Goal: Obtain resource: Download file/media

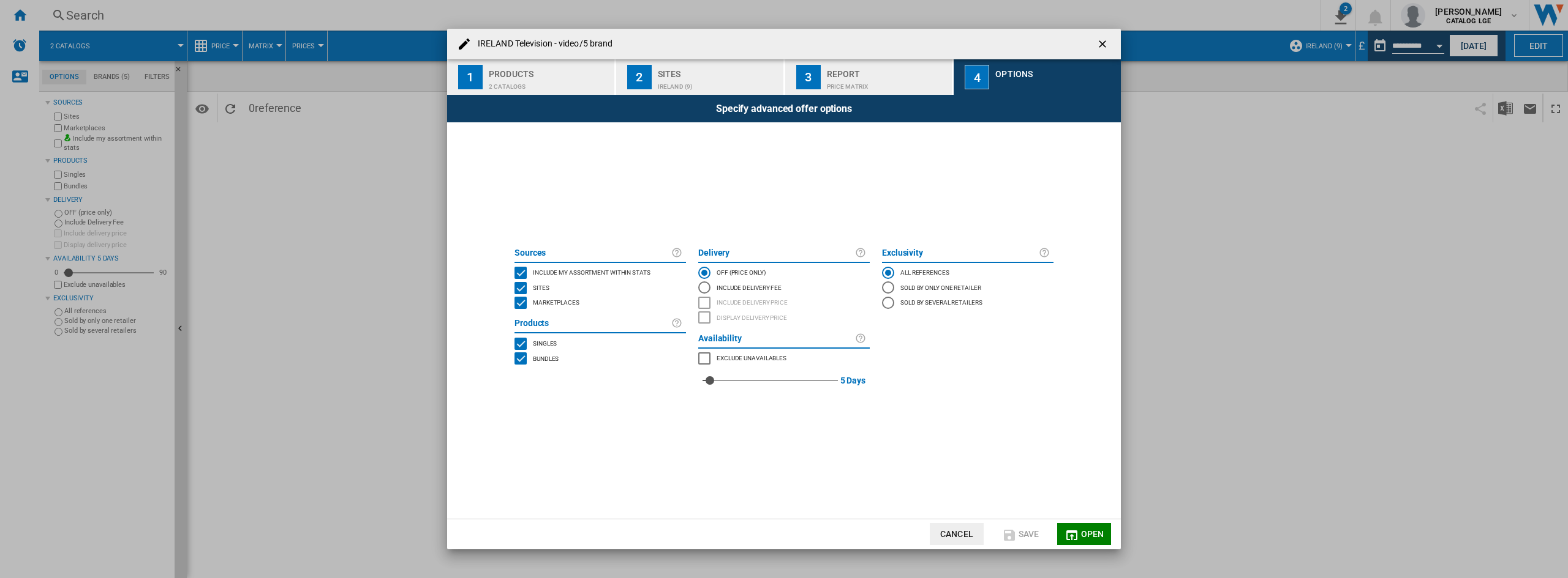
click at [980, 535] on button "Cancel" at bounding box center [957, 534] width 54 height 22
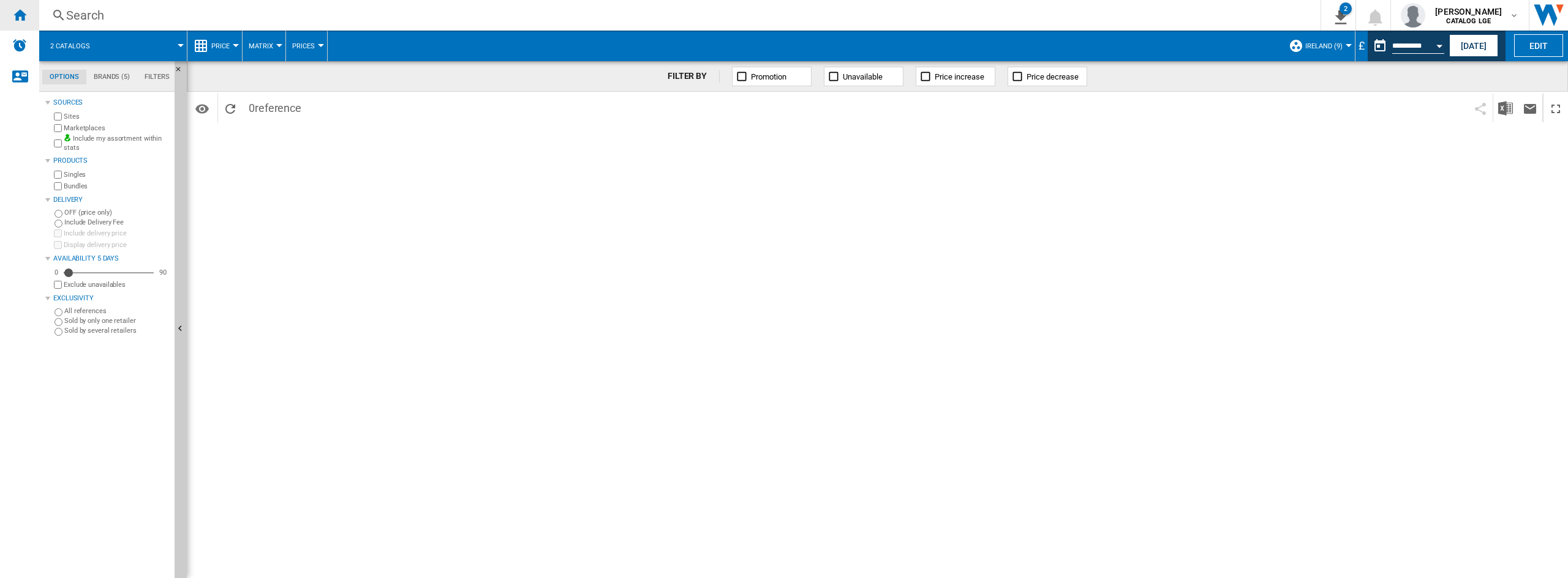
click at [25, 14] on ng-md-icon "Home" at bounding box center [20, 14] width 14 height 14
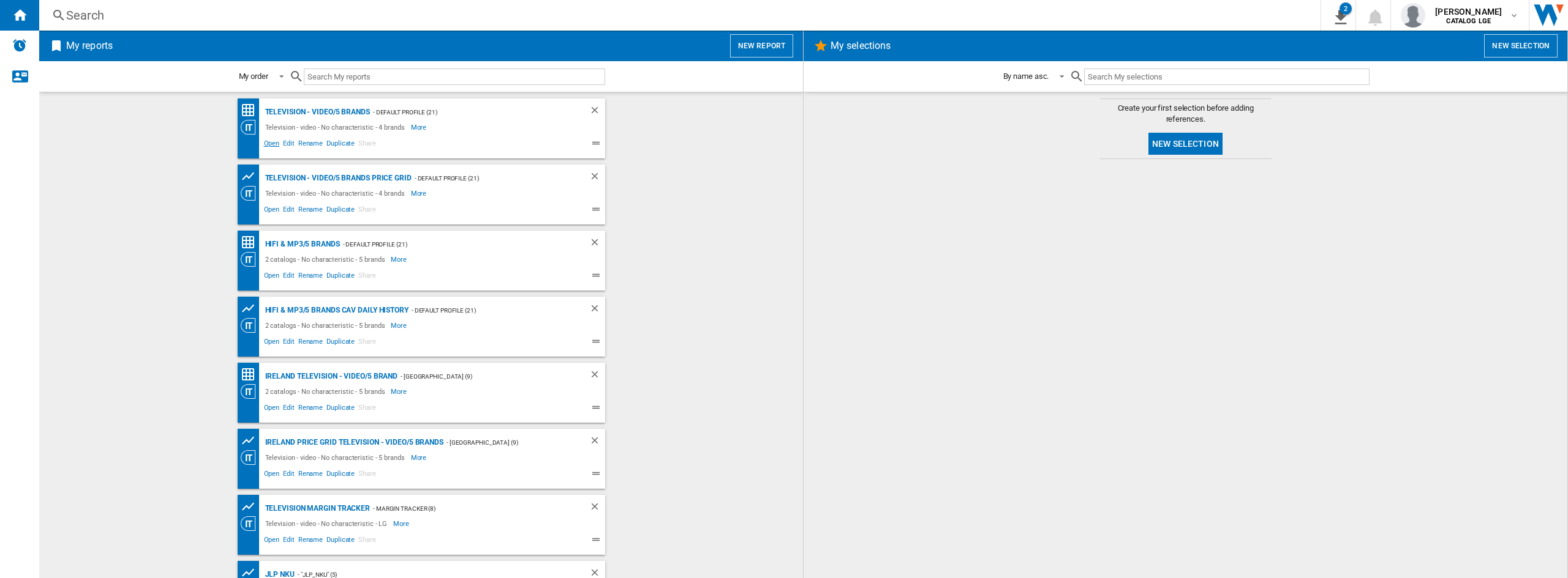
click at [275, 141] on span "Open" at bounding box center [272, 145] width 20 height 14
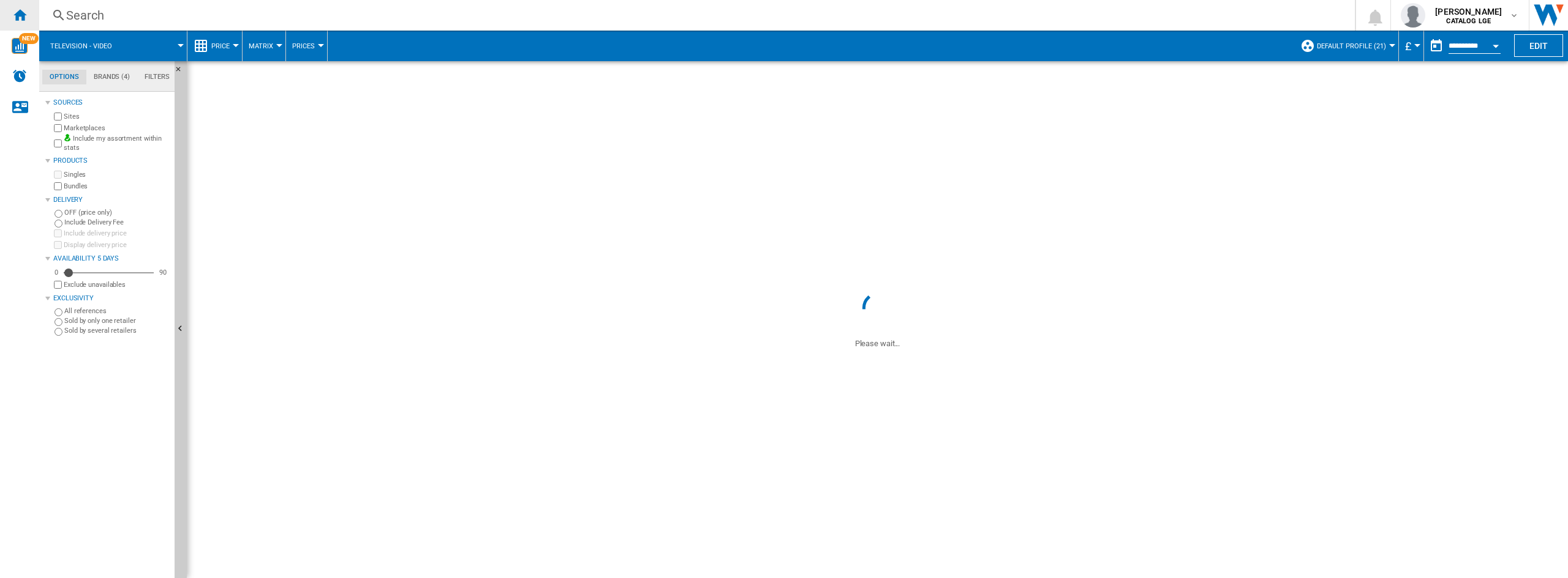
click at [20, 25] on div "Home" at bounding box center [19, 15] width 39 height 31
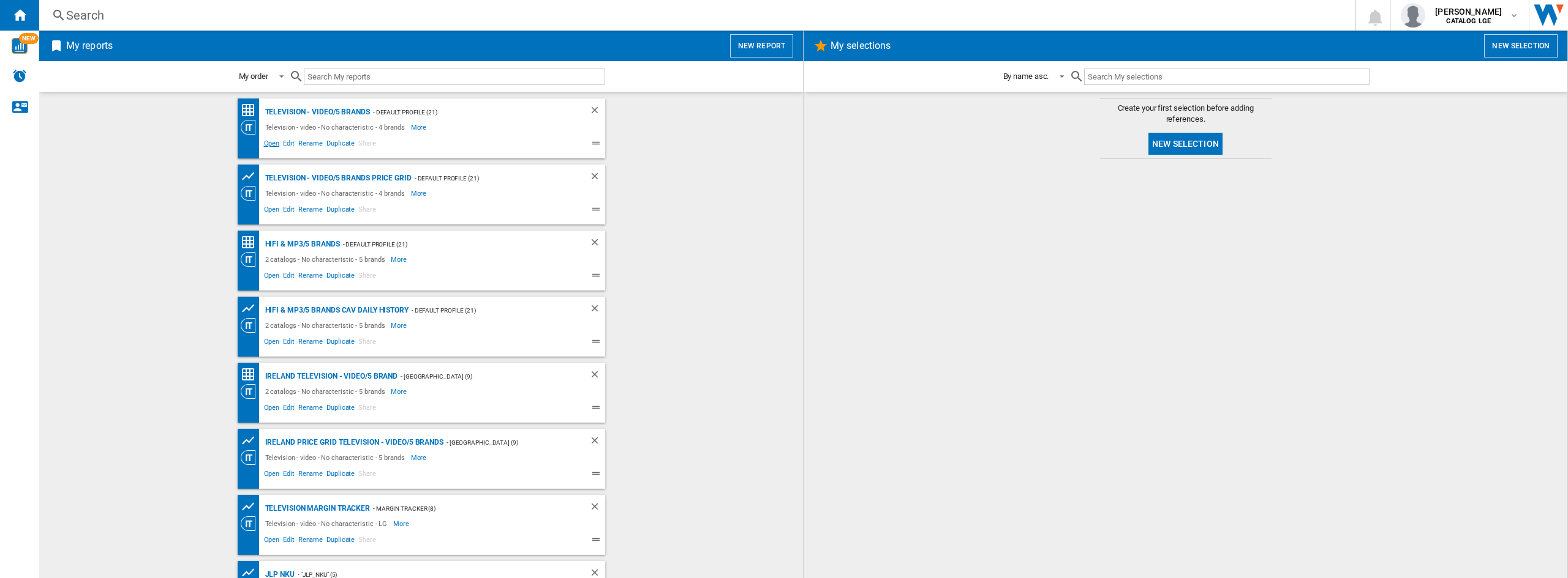
click at [272, 145] on span "Open" at bounding box center [272, 145] width 20 height 14
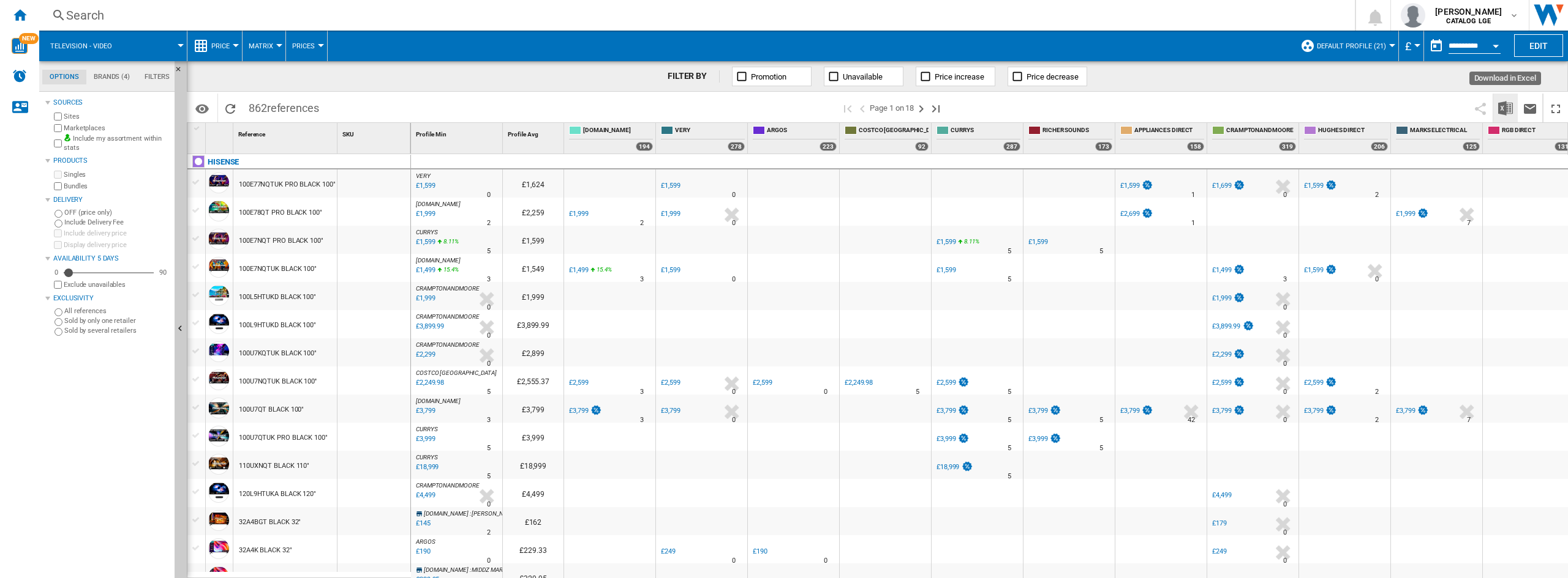
click at [1502, 110] on img "Download in Excel" at bounding box center [1505, 109] width 14 height 14
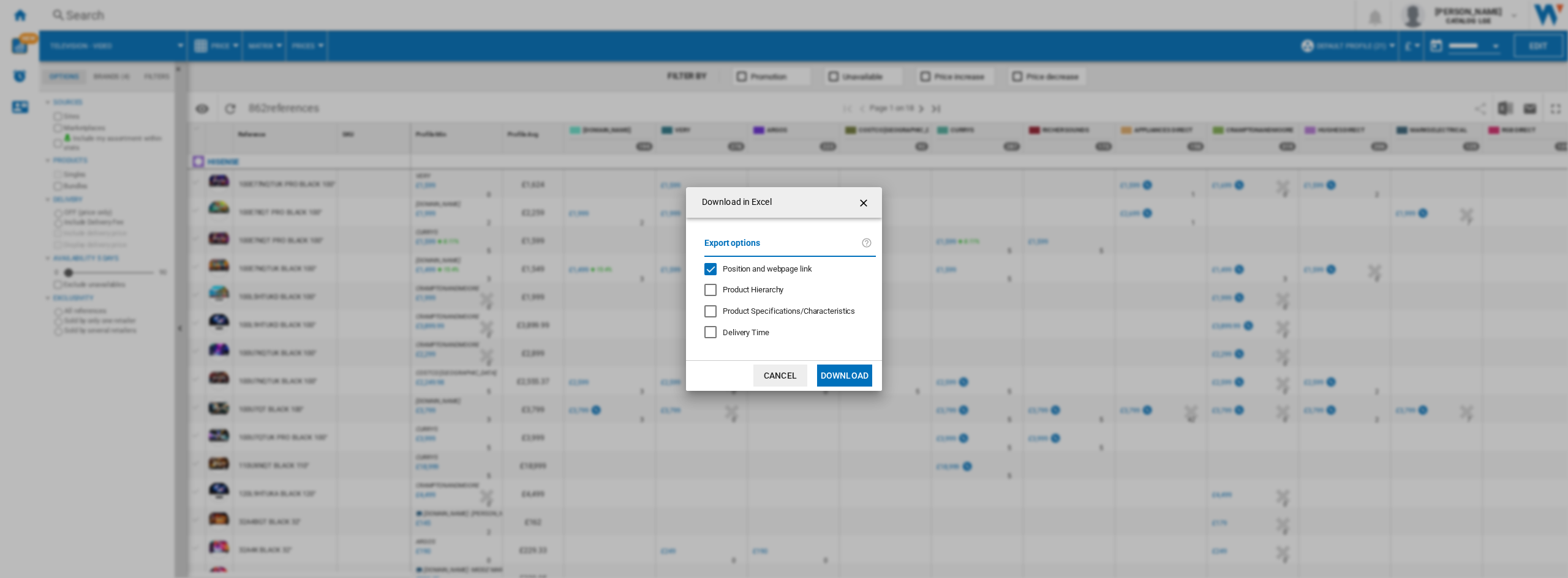
click at [724, 270] on span "Position and webpage link" at bounding box center [767, 269] width 90 height 9
click at [837, 374] on button "Download" at bounding box center [844, 375] width 55 height 22
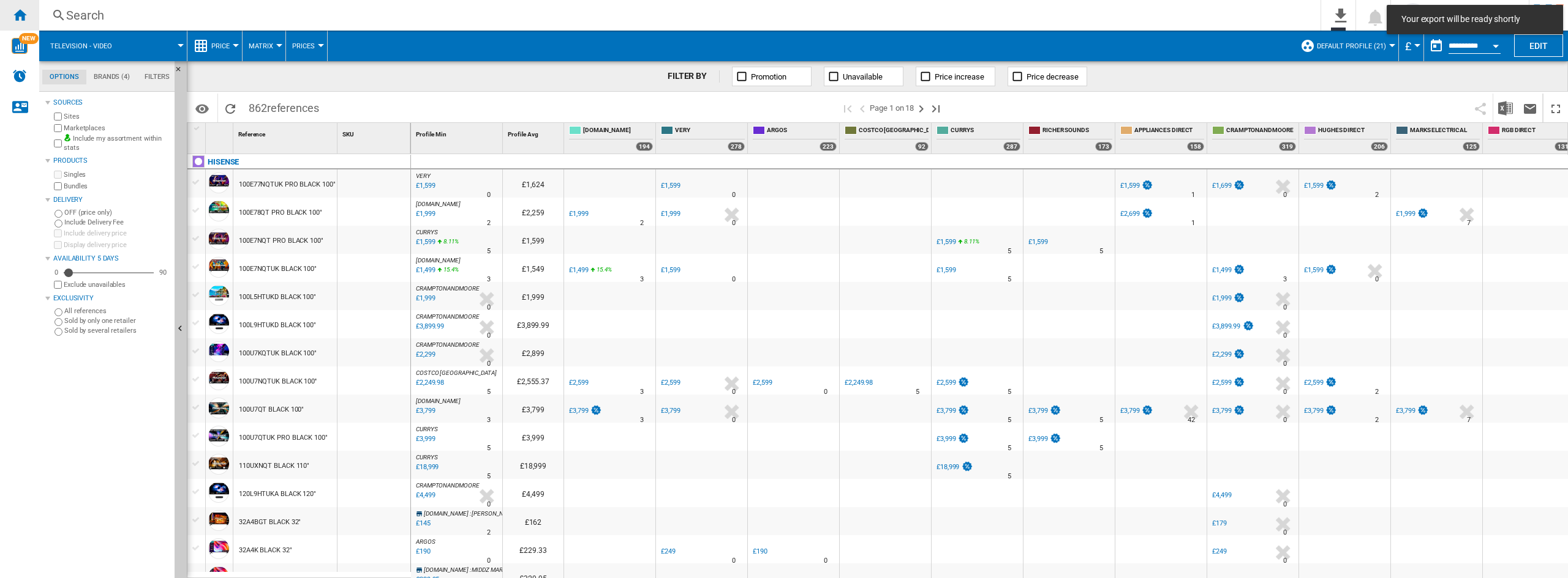
click at [22, 19] on ng-md-icon "Home" at bounding box center [20, 14] width 14 height 14
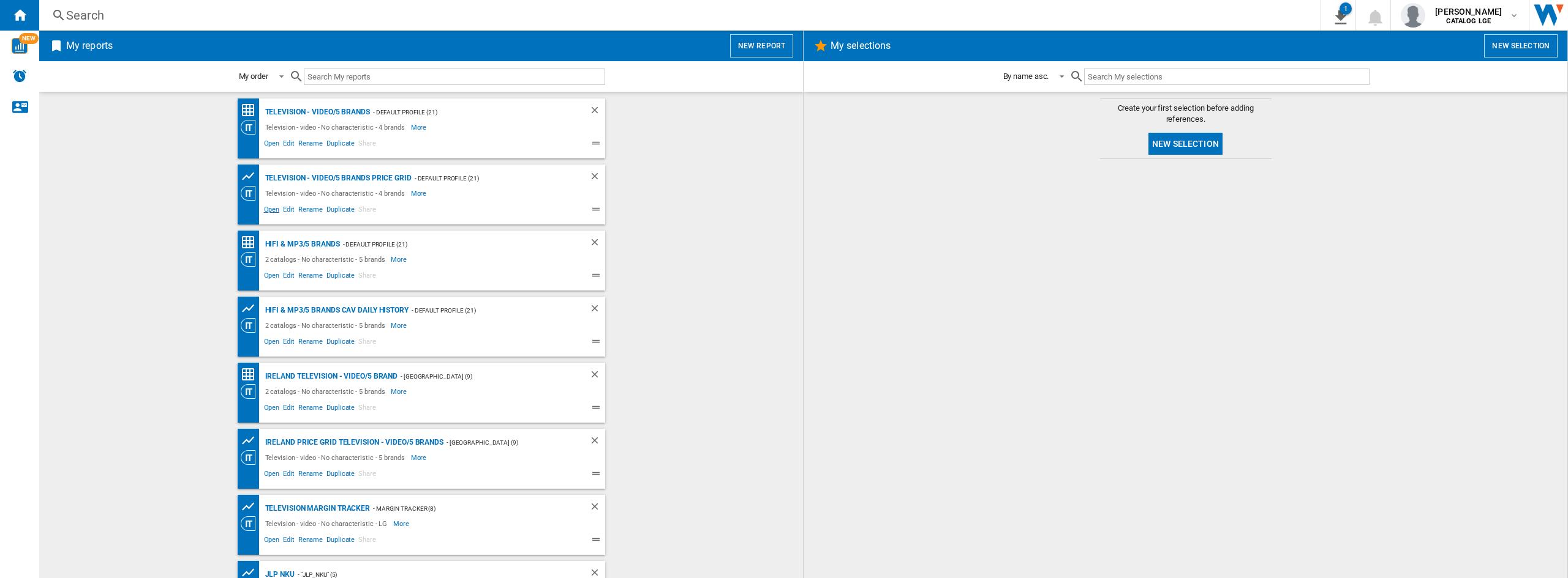
click at [270, 209] on span "Open" at bounding box center [272, 211] width 20 height 14
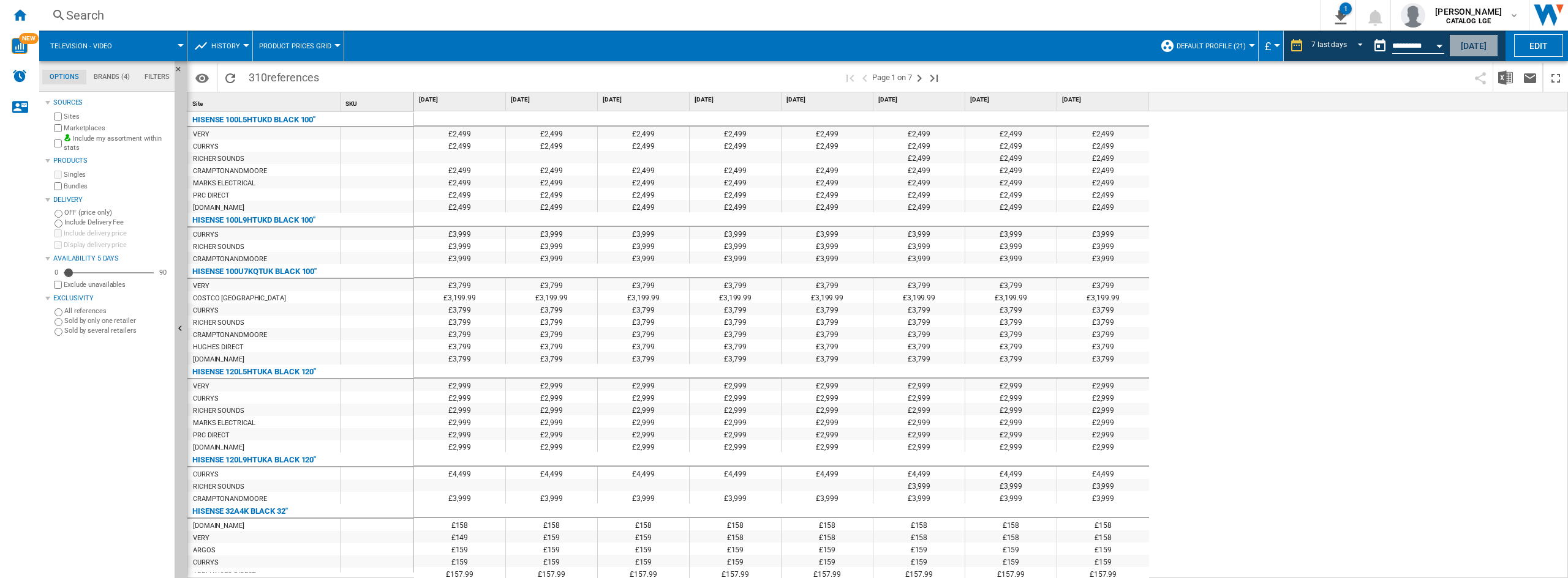
click at [1471, 43] on button "[DATE]" at bounding box center [1473, 45] width 49 height 23
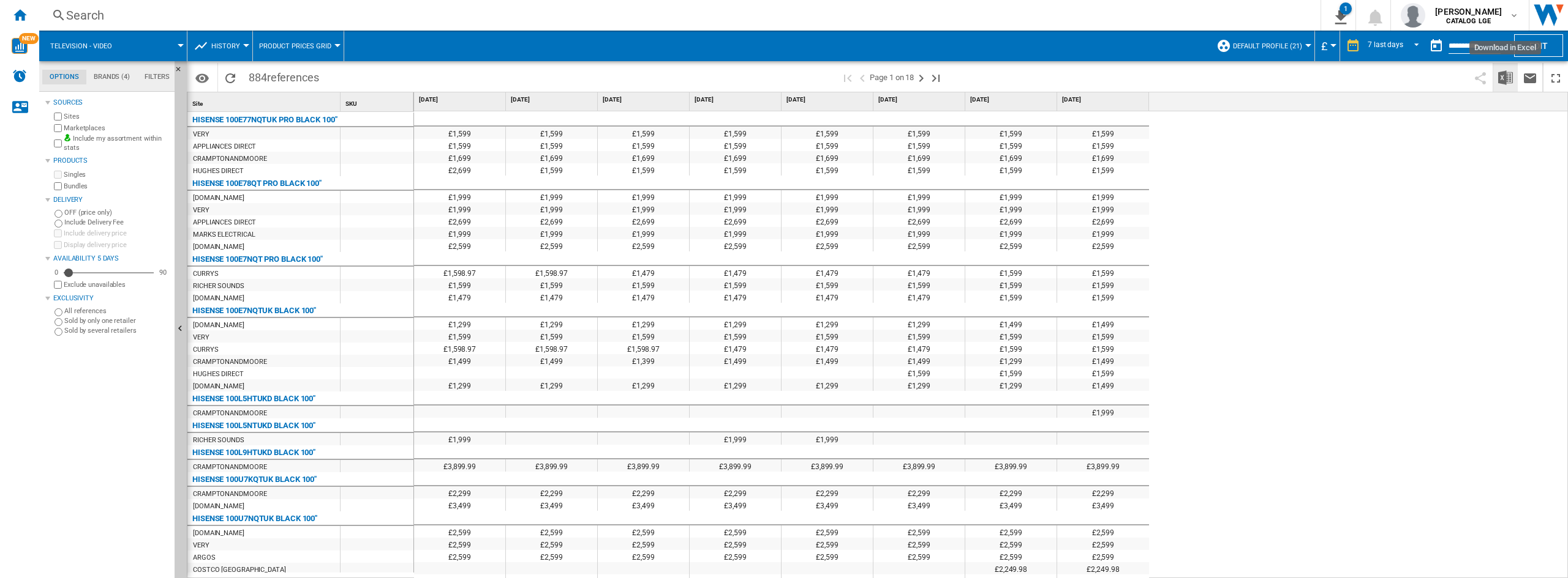
click at [1500, 81] on img "Download in Excel" at bounding box center [1505, 78] width 14 height 14
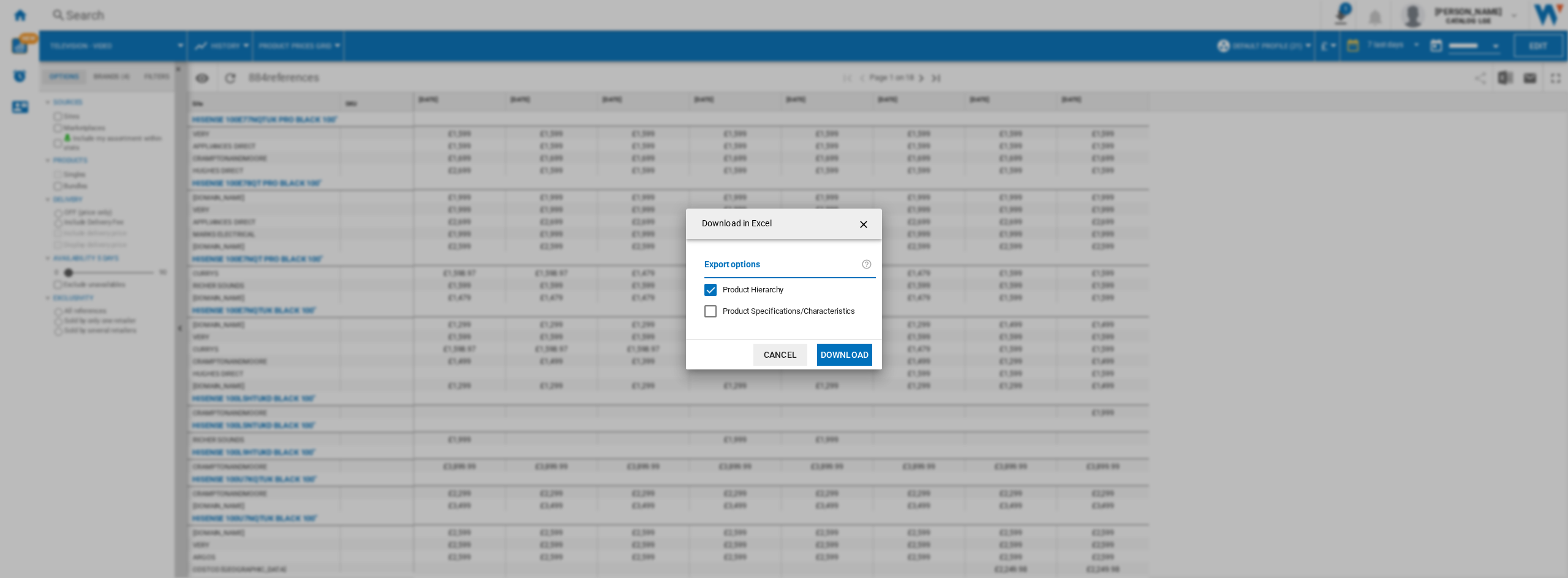
click at [760, 289] on span "Product Hierarchy" at bounding box center [752, 289] width 61 height 9
click at [871, 361] on button "Download" at bounding box center [844, 355] width 55 height 22
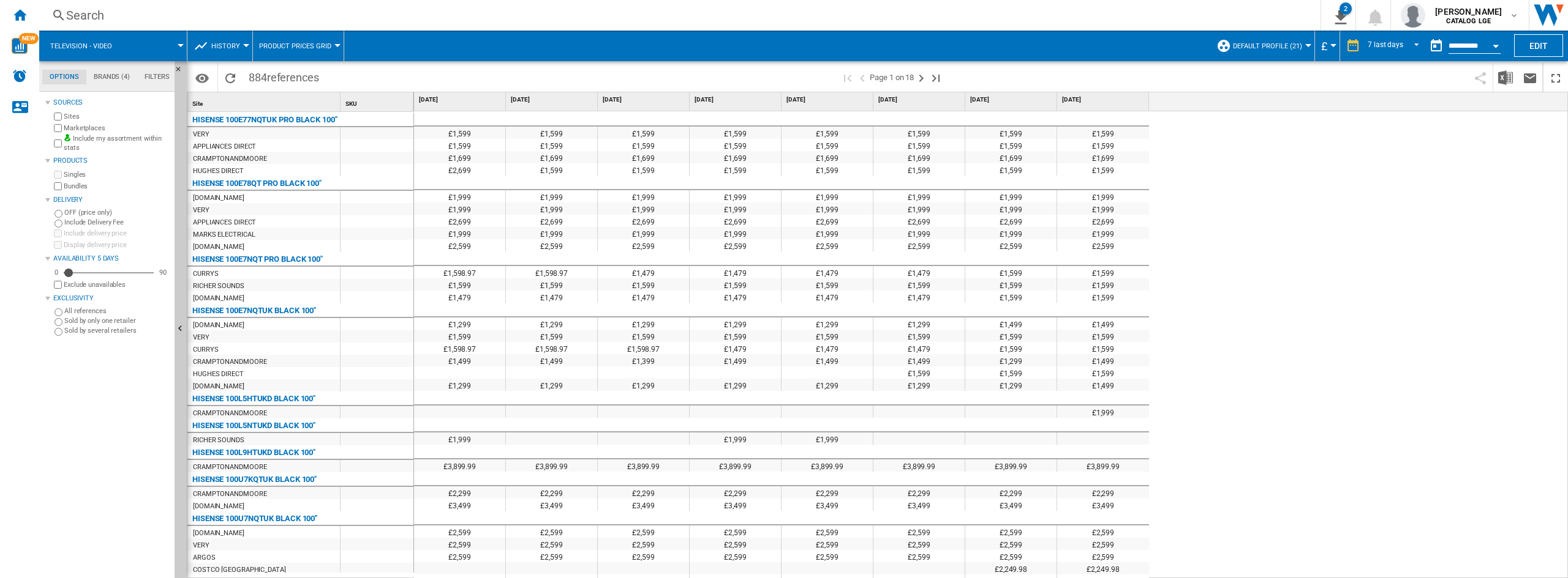
drag, startPoint x: 23, startPoint y: 21, endPoint x: 622, endPoint y: 544, distance: 795.2
click at [23, 21] on ng-md-icon "Home" at bounding box center [20, 14] width 14 height 14
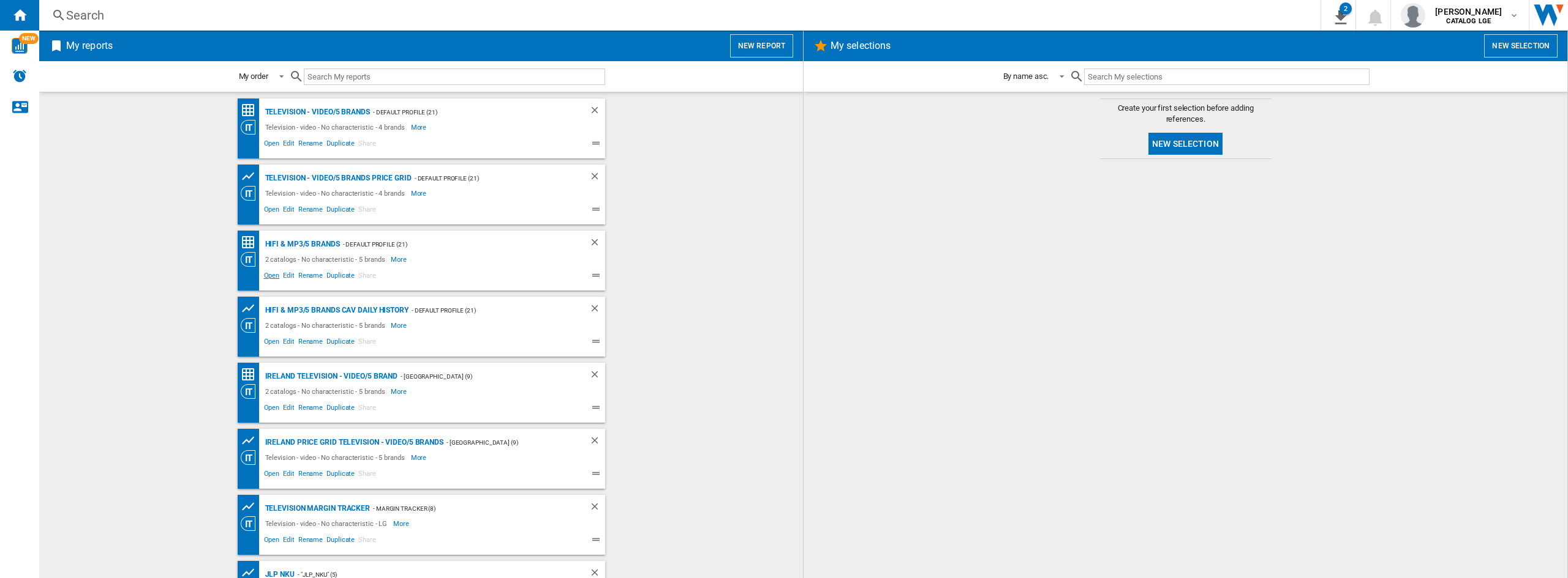
click at [263, 281] on span "Open" at bounding box center [272, 277] width 20 height 14
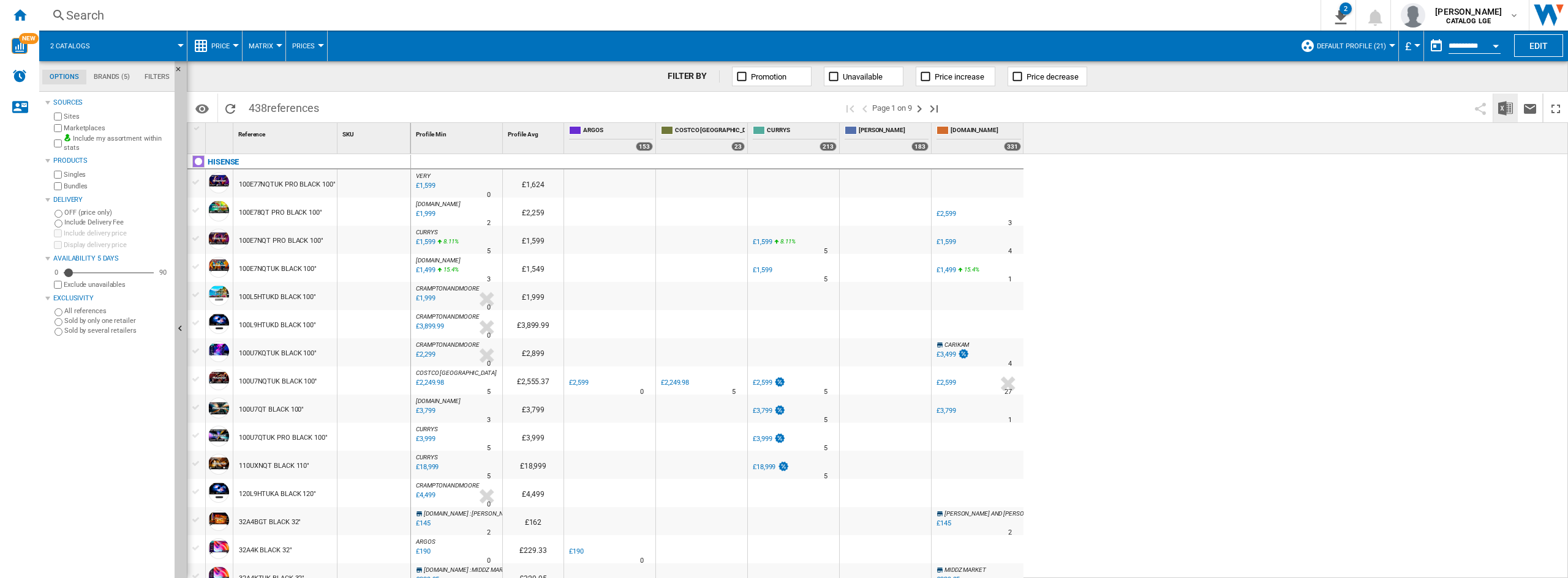
click at [1511, 104] on img "Download in Excel" at bounding box center [1505, 109] width 14 height 14
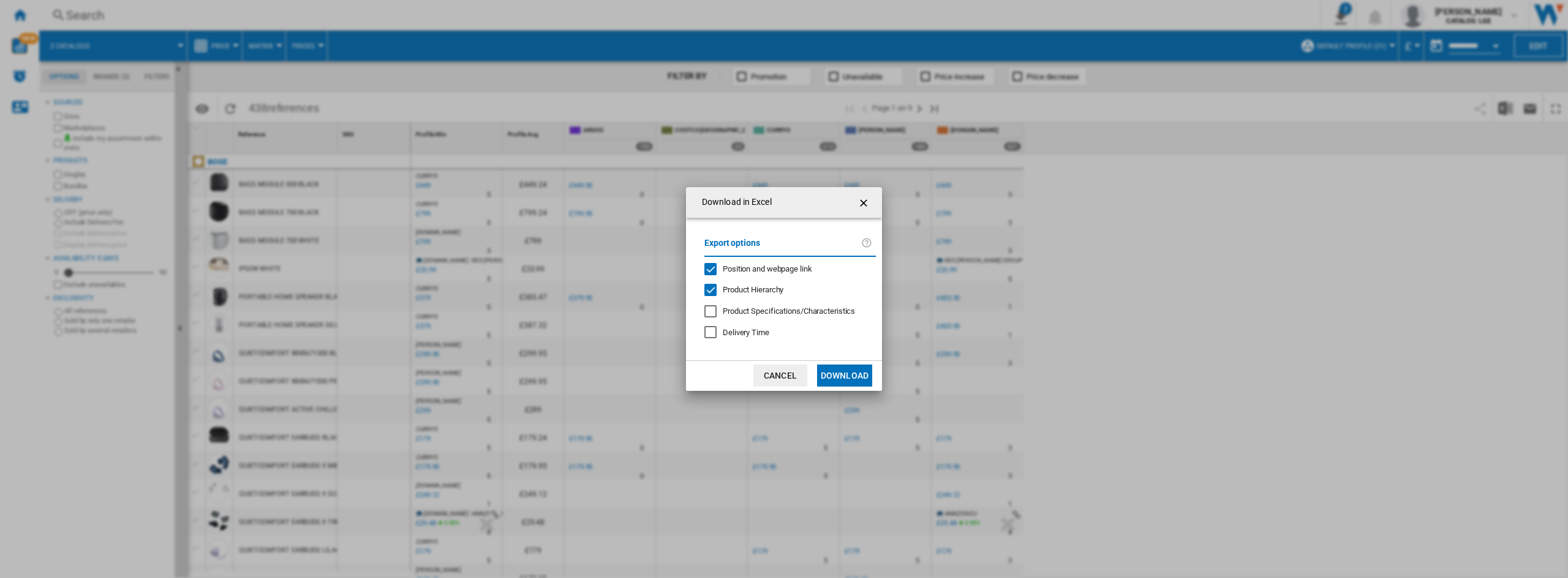
click at [752, 276] on div "Export options Position and webpage link Product Hierarchy Product Specificatio…" at bounding box center [789, 289] width 184 height 118
click at [716, 292] on div "Product Hierarchy" at bounding box center [711, 290] width 13 height 13
click at [731, 270] on span "Position and webpage link" at bounding box center [767, 269] width 90 height 9
click at [836, 380] on button "Download" at bounding box center [844, 375] width 55 height 22
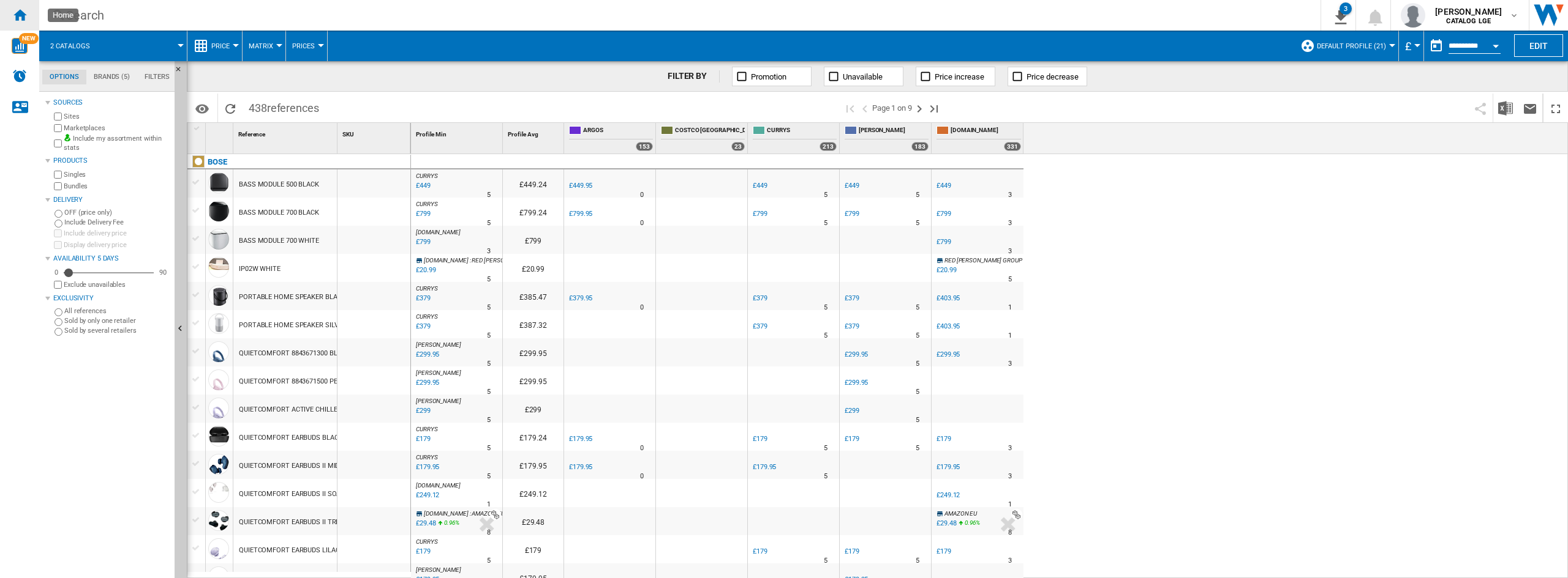
click at [13, 15] on ng-md-icon "Home" at bounding box center [20, 14] width 14 height 14
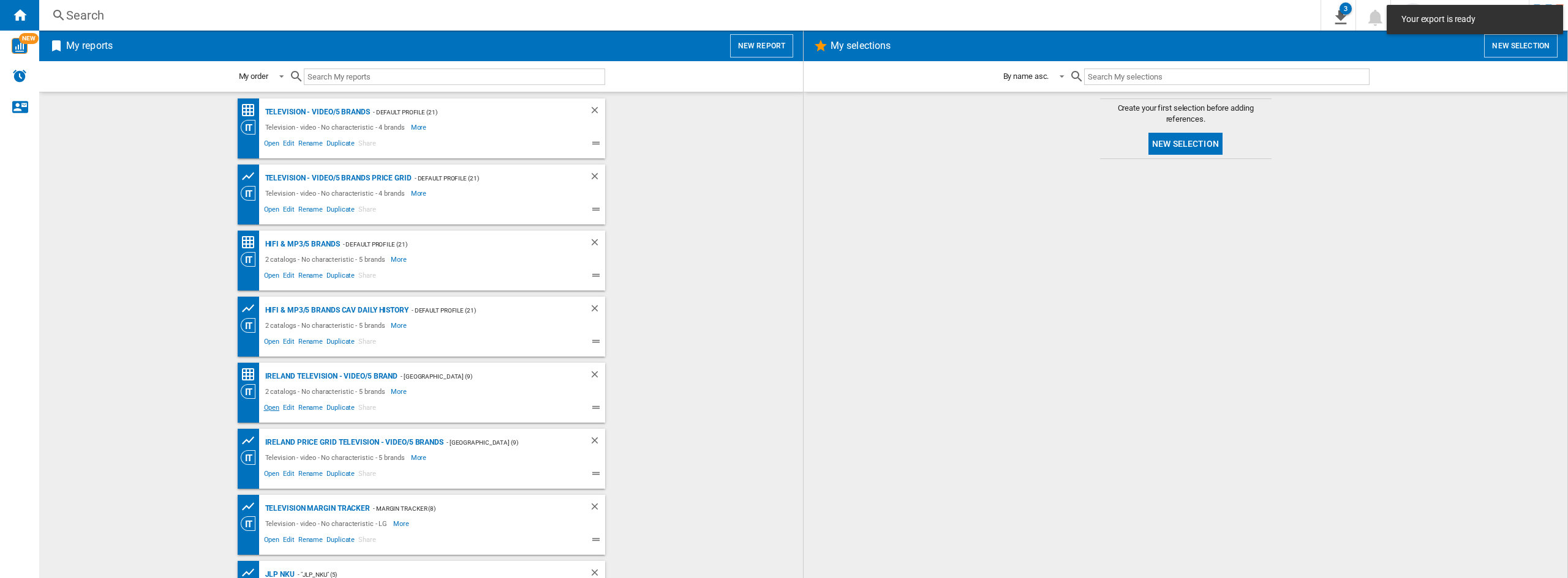
click at [269, 412] on span "Open" at bounding box center [272, 409] width 20 height 14
click at [268, 405] on span "Open" at bounding box center [272, 409] width 20 height 14
click at [267, 407] on span "Open" at bounding box center [272, 409] width 20 height 14
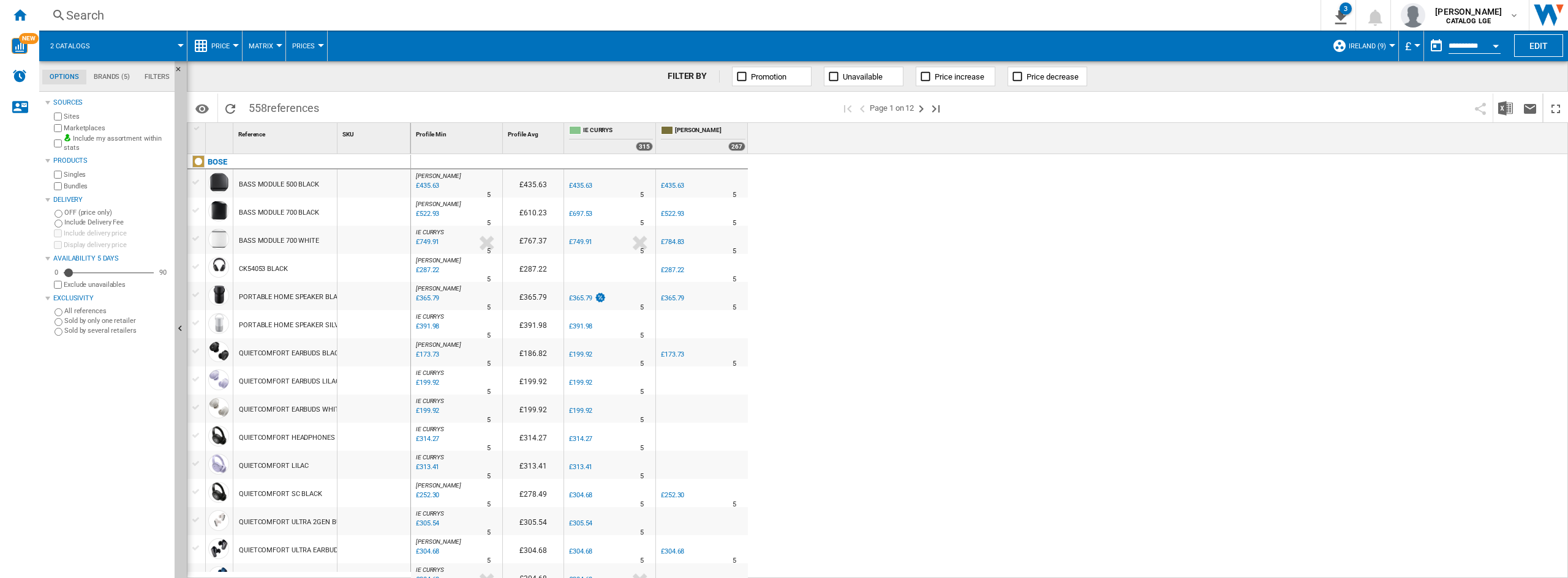
click at [1407, 44] on span "£" at bounding box center [1408, 46] width 6 height 13
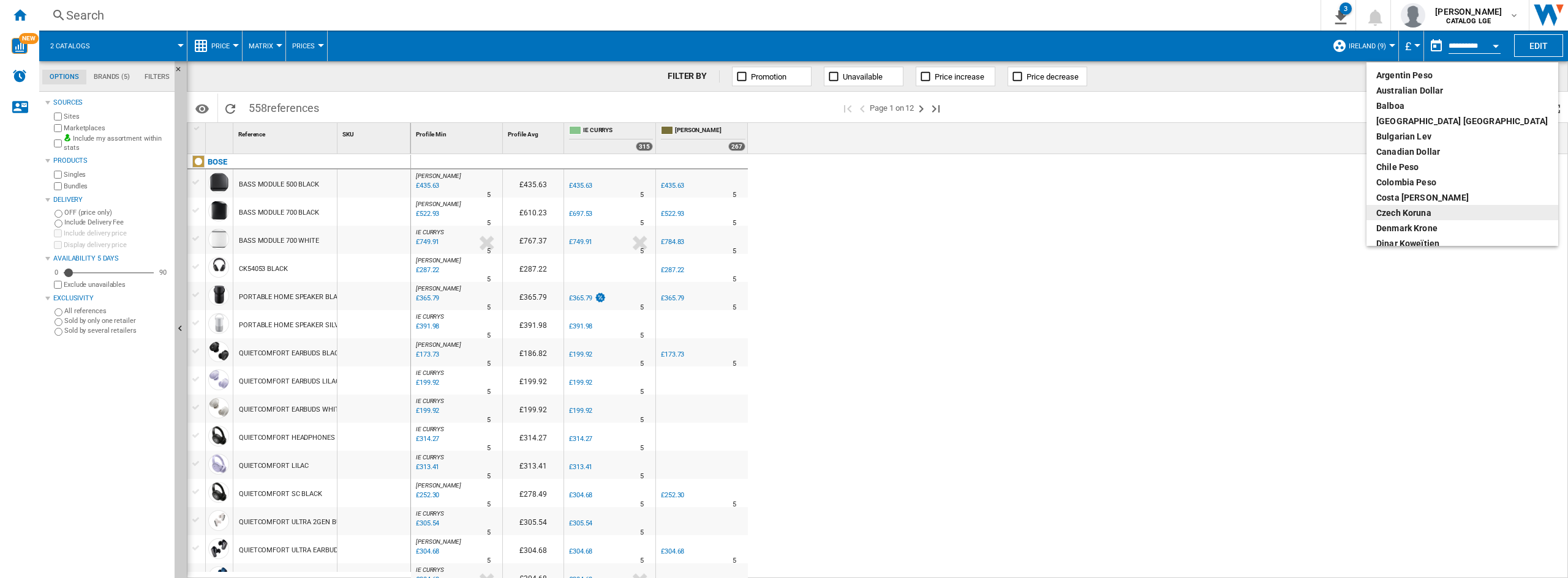
scroll to position [184, 0]
click at [1398, 124] on div "euro" at bounding box center [1462, 121] width 172 height 13
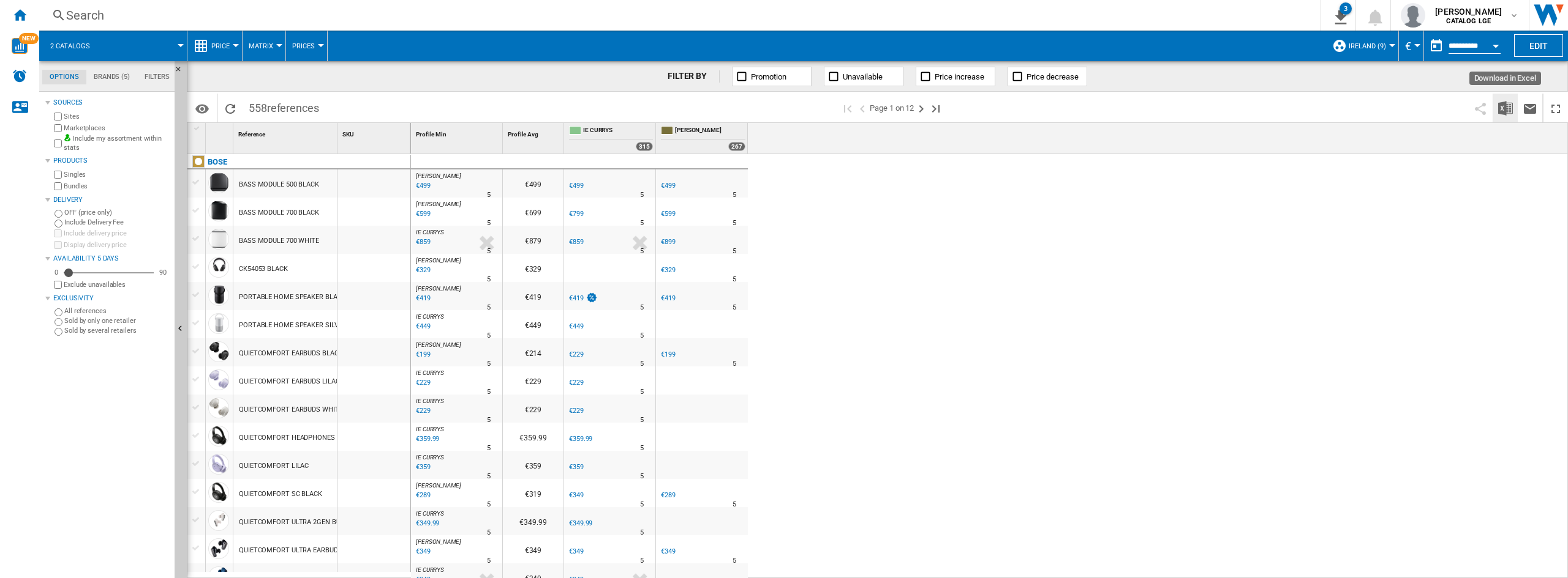
click at [1507, 107] on img "Download in Excel" at bounding box center [1505, 109] width 14 height 14
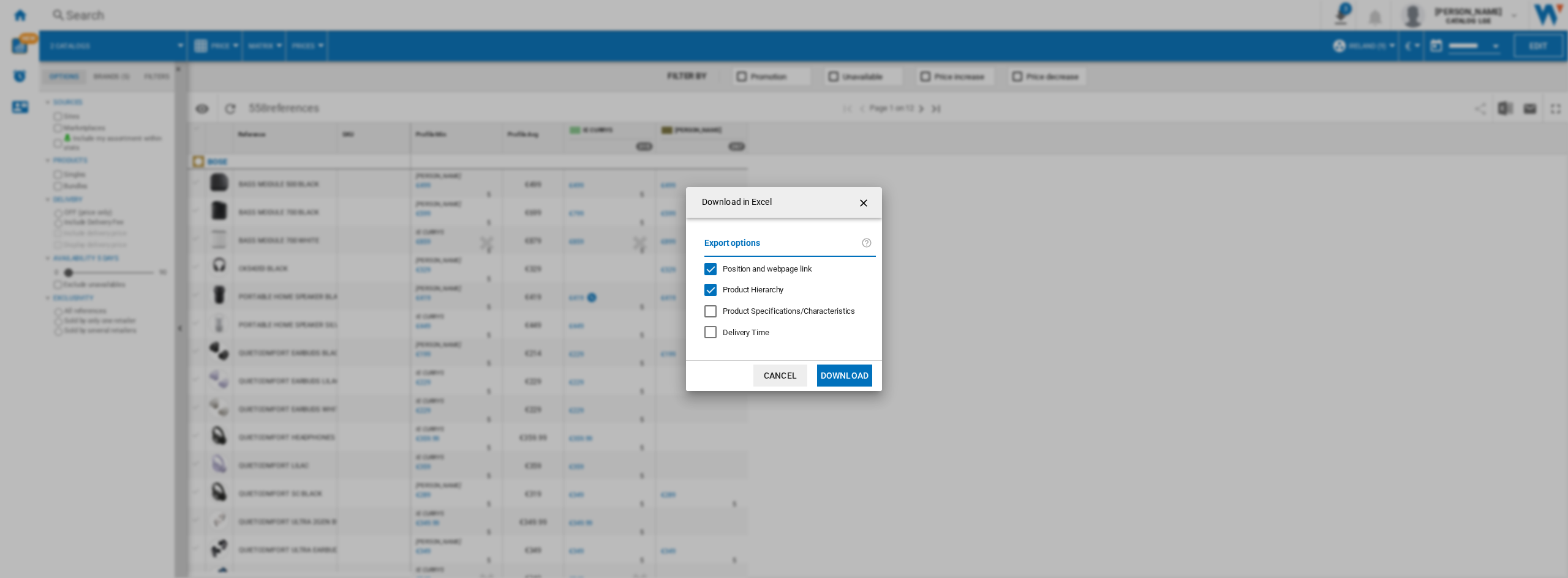
click at [768, 270] on span "Position and webpage link" at bounding box center [767, 269] width 90 height 9
click at [731, 293] on span "Product Hierarchy" at bounding box center [752, 289] width 61 height 9
click at [854, 370] on button "Download" at bounding box center [844, 375] width 55 height 22
